Goal: Navigation & Orientation: Find specific page/section

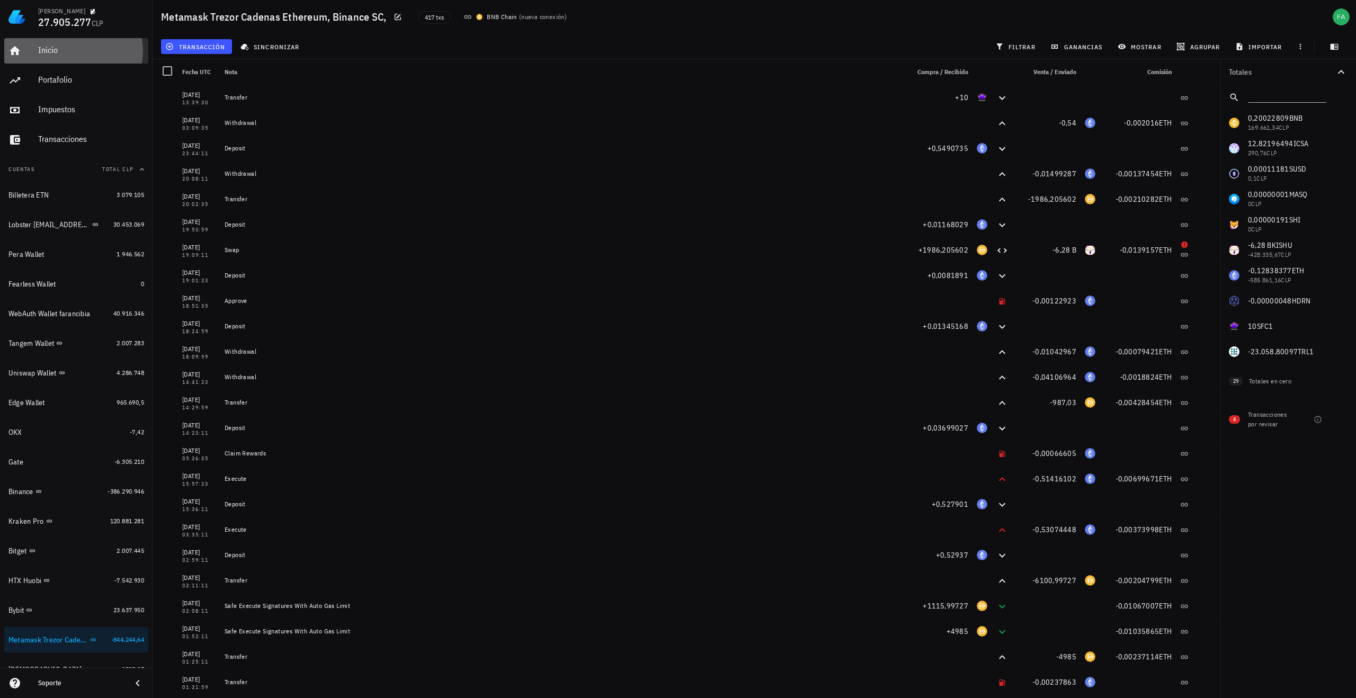
click at [35, 53] on link "Inicio" at bounding box center [76, 50] width 144 height 25
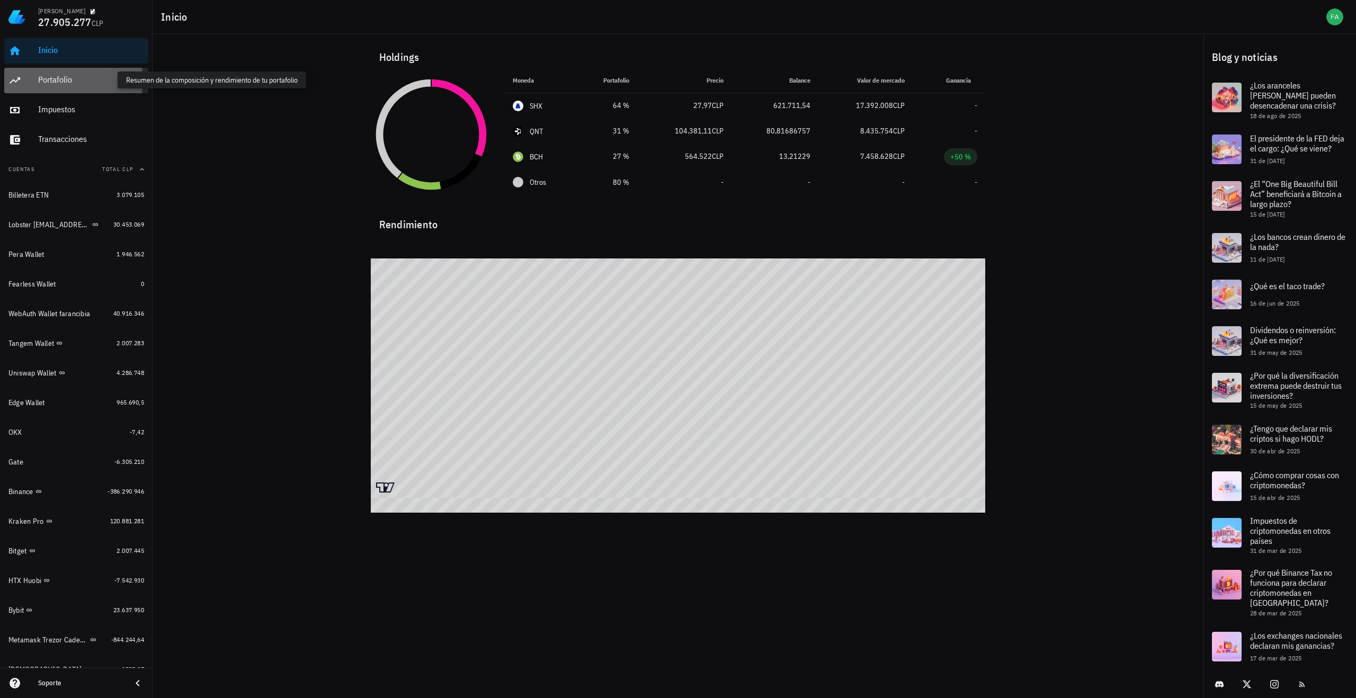
click at [49, 78] on div "Portafolio" at bounding box center [91, 80] width 106 height 10
